Goal: Find specific page/section: Find specific page/section

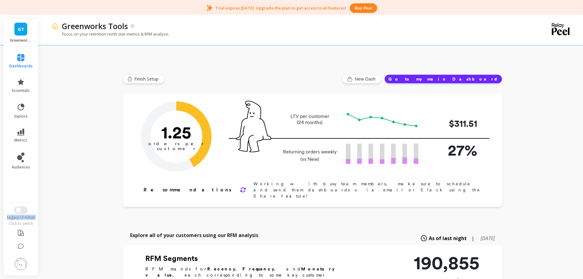
click at [16, 265] on img at bounding box center [21, 264] width 12 height 12
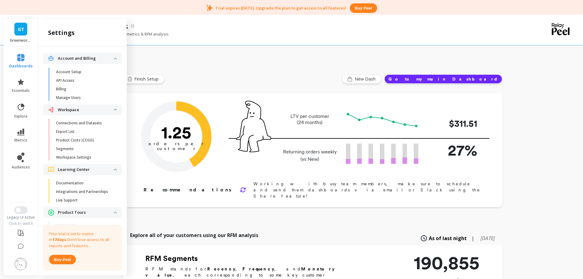
click at [80, 125] on link "Connections and Datasets" at bounding box center [87, 123] width 69 height 9
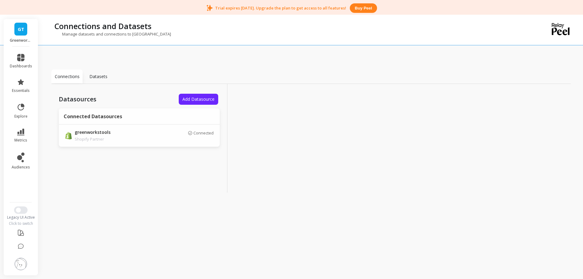
click at [17, 262] on img at bounding box center [21, 264] width 12 height 12
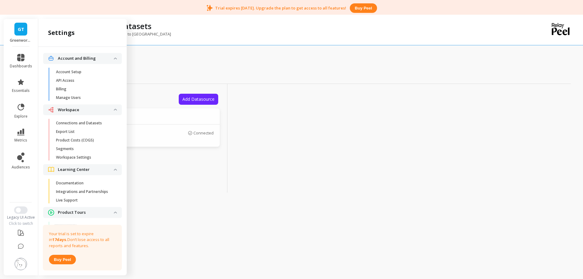
click at [83, 125] on p "Connections and Datasets" at bounding box center [79, 123] width 46 height 5
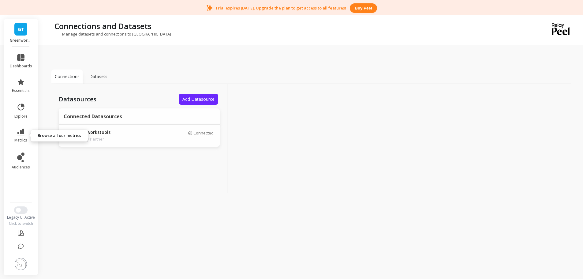
click at [24, 134] on icon at bounding box center [20, 131] width 7 height 7
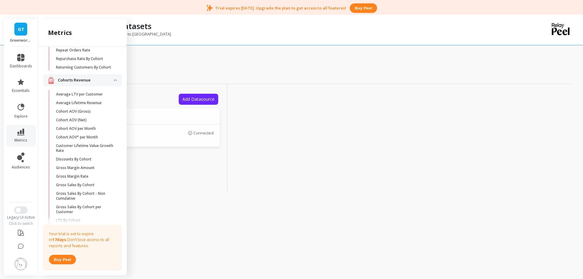
scroll to position [491, 0]
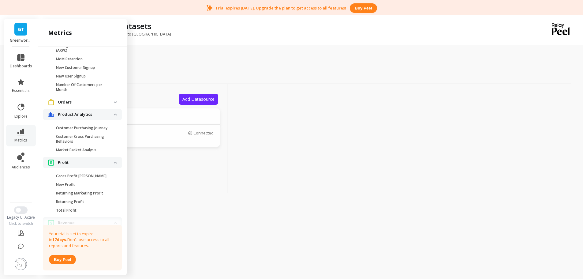
click at [89, 152] on p "Market Basket Analysis" at bounding box center [76, 149] width 40 height 5
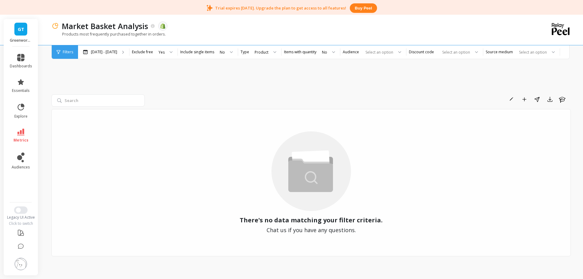
drag, startPoint x: 22, startPoint y: 262, endPoint x: 34, endPoint y: 244, distance: 21.8
click at [22, 262] on img at bounding box center [21, 264] width 12 height 12
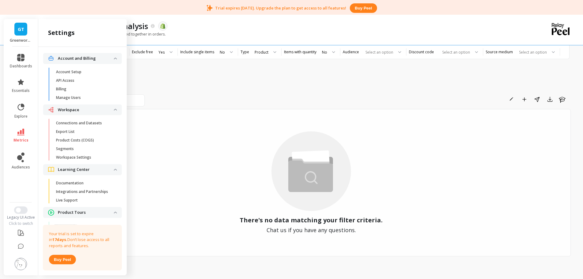
click at [77, 122] on p "Connections and Datasets" at bounding box center [79, 123] width 46 height 5
